Goal: Task Accomplishment & Management: Manage account settings

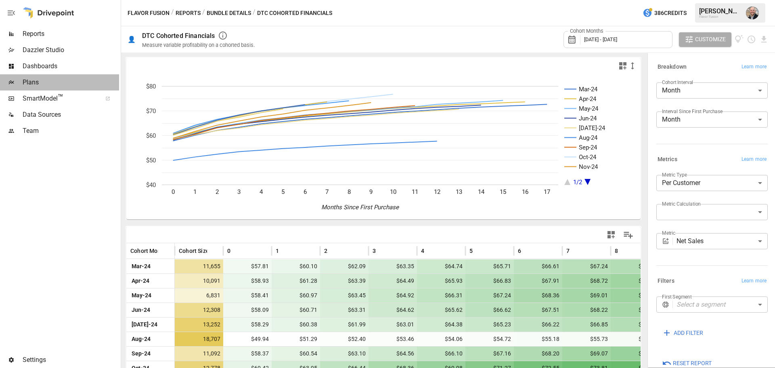
click at [55, 82] on span "Plans" at bounding box center [71, 83] width 96 height 10
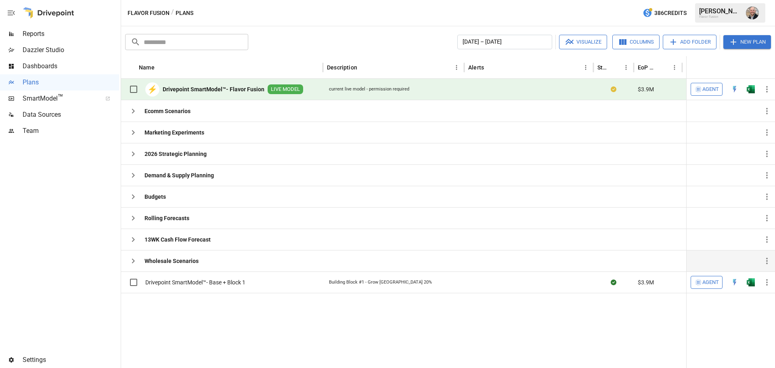
click at [134, 266] on button "button" at bounding box center [133, 261] width 16 height 16
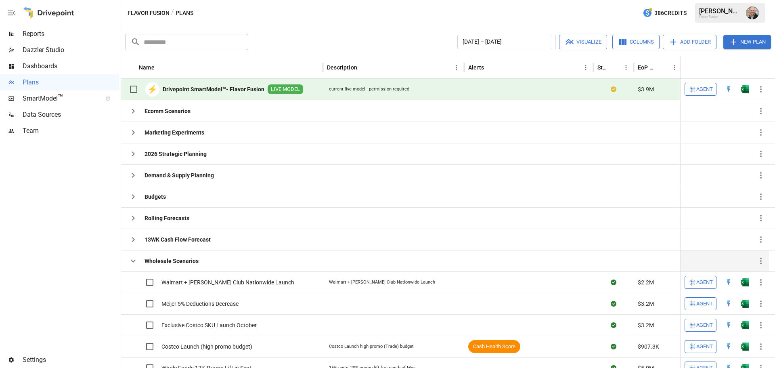
click at [133, 264] on icon "button" at bounding box center [133, 261] width 10 height 10
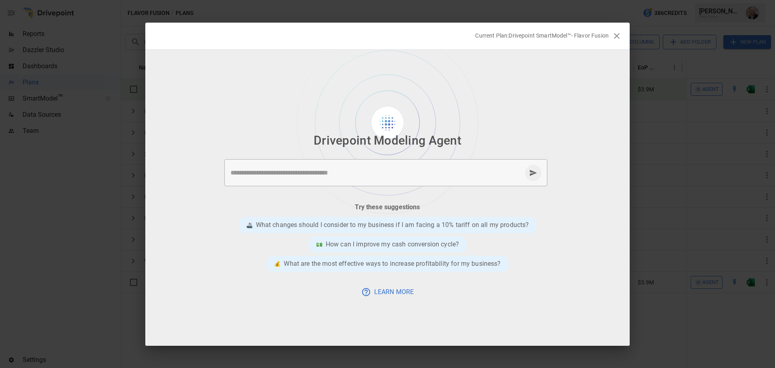
click at [358, 173] on textarea at bounding box center [376, 172] width 291 height 9
type textarea "*"
